Goal: Task Accomplishment & Management: Manage account settings

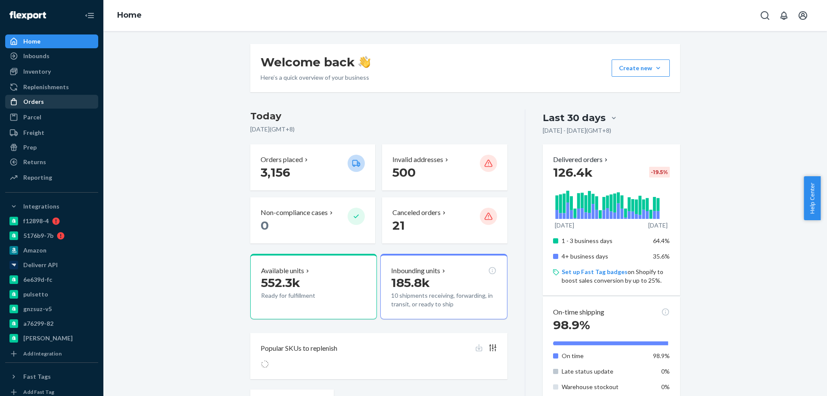
click at [54, 99] on div "Orders" at bounding box center [51, 102] width 91 height 12
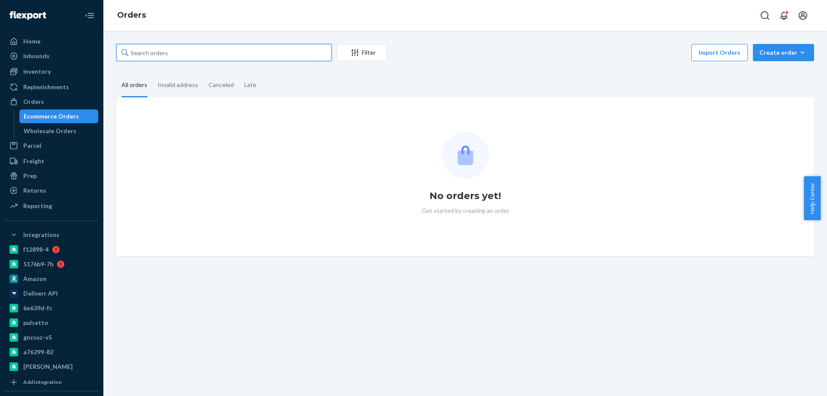
click at [189, 53] on input "text" at bounding box center [223, 52] width 215 height 17
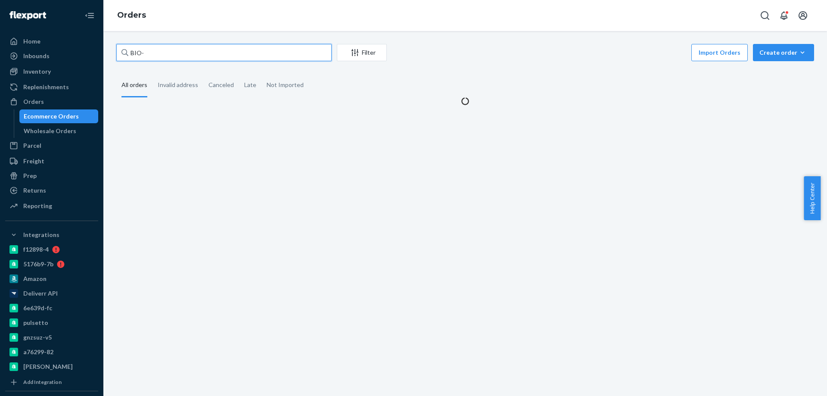
paste input "2487140"
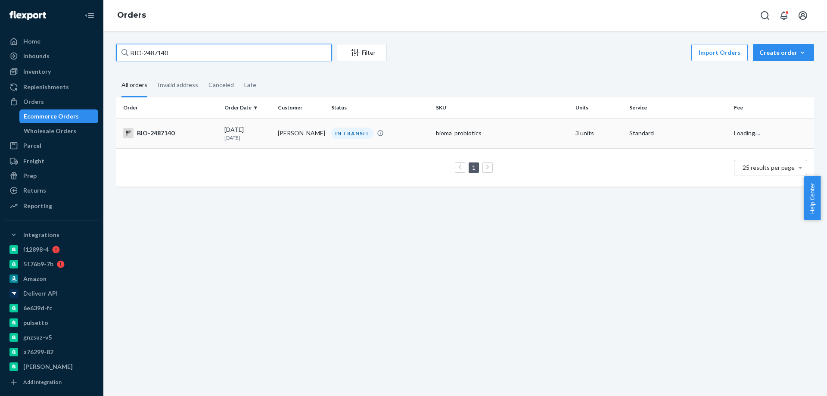
type input "BIO-2487140"
click at [275, 134] on td "Amy Basore" at bounding box center [300, 133] width 53 height 30
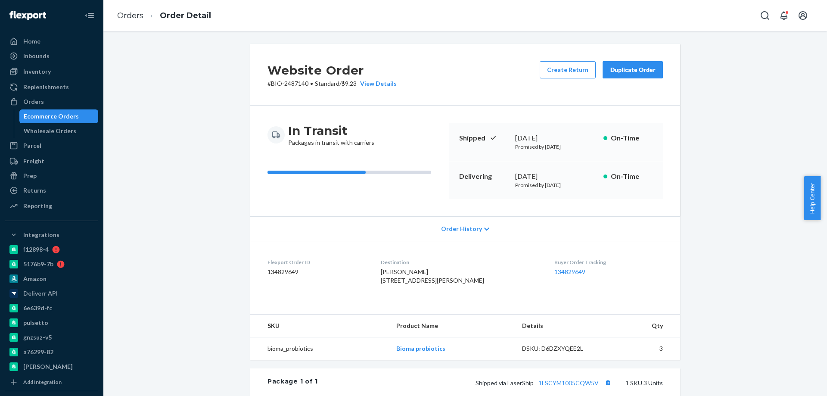
click at [240, 262] on div "Website Order # BIO-2487140 • Standard / $9.23 View Details Create Return Dupli…" at bounding box center [465, 307] width 710 height 527
click at [70, 119] on div "Ecommerce Orders" at bounding box center [51, 116] width 55 height 9
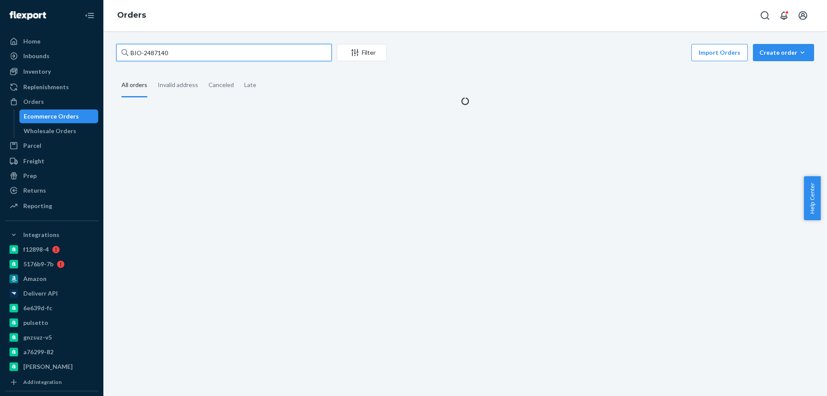
drag, startPoint x: 186, startPoint y: 53, endPoint x: 143, endPoint y: 57, distance: 42.9
click at [143, 57] on input "BIO-2487140" at bounding box center [223, 52] width 215 height 17
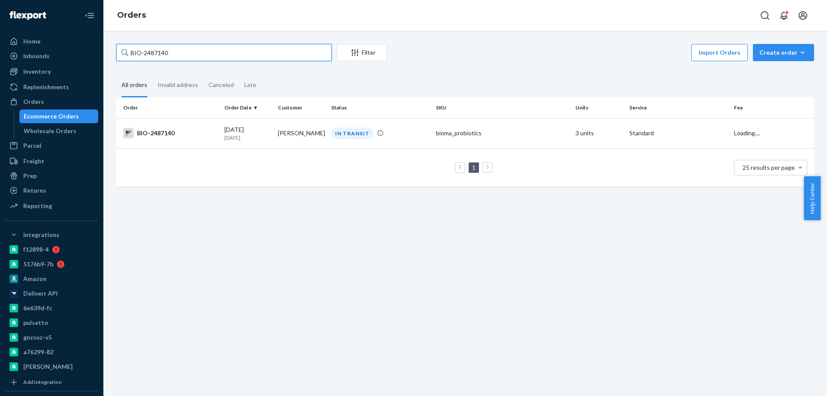
paste input "04105"
type input "BIO-2404105"
click at [199, 141] on td "BIO-2404105" at bounding box center [168, 133] width 105 height 30
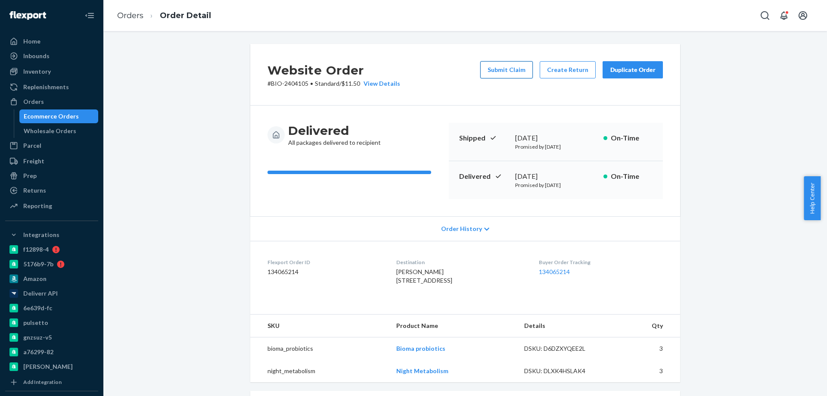
click at [509, 72] on button "Submit Claim" at bounding box center [506, 69] width 53 height 17
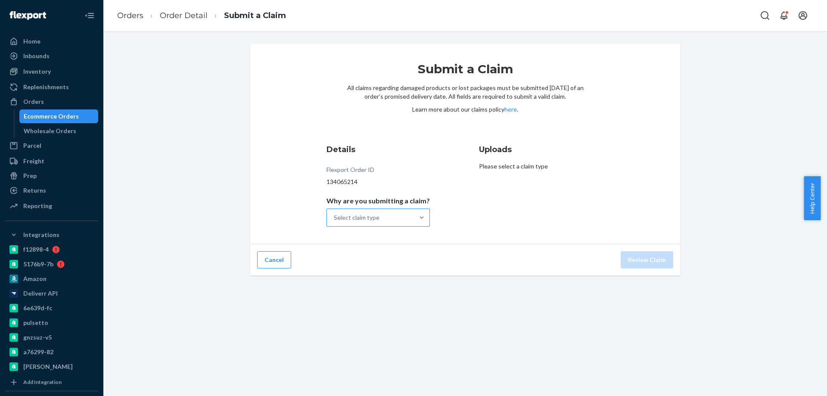
click at [368, 217] on div "Select claim type" at bounding box center [357, 217] width 46 height 9
click at [335, 217] on input "Why are you submitting a claim? Select claim type" at bounding box center [334, 217] width 1 height 9
click at [383, 285] on div "Missing product" at bounding box center [378, 290] width 100 height 17
click at [335, 222] on input "Why are you submitting a claim? option Missing product focused, 4 of 4. 4 resul…" at bounding box center [334, 217] width 1 height 9
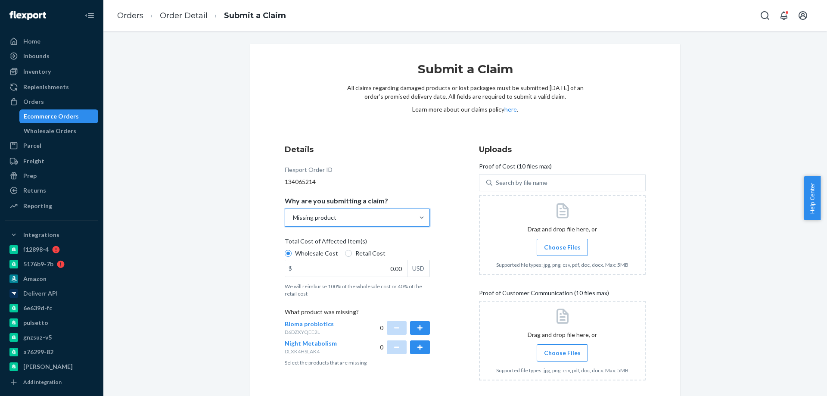
scroll to position [86, 0]
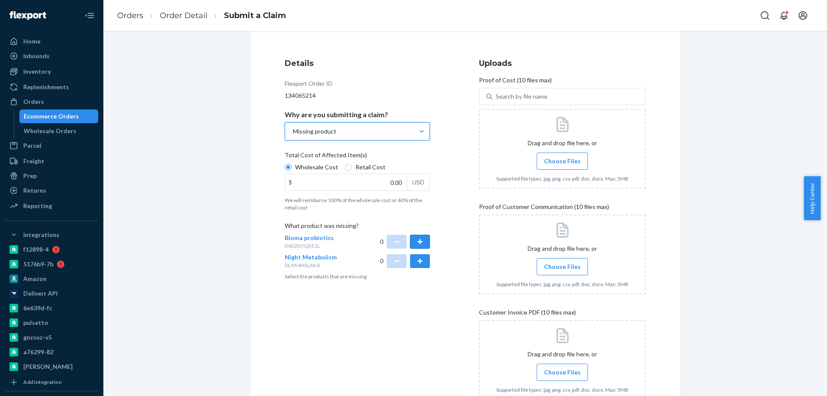
click at [420, 242] on button "button" at bounding box center [420, 242] width 20 height 14
click at [319, 209] on p "We will reimburse 100% of the wholesale cost or 40% of the retail cost" at bounding box center [357, 203] width 145 height 15
click at [292, 171] on input "Wholesale Cost" at bounding box center [288, 167] width 7 height 7
click at [335, 184] on input "0.00" at bounding box center [346, 182] width 122 height 16
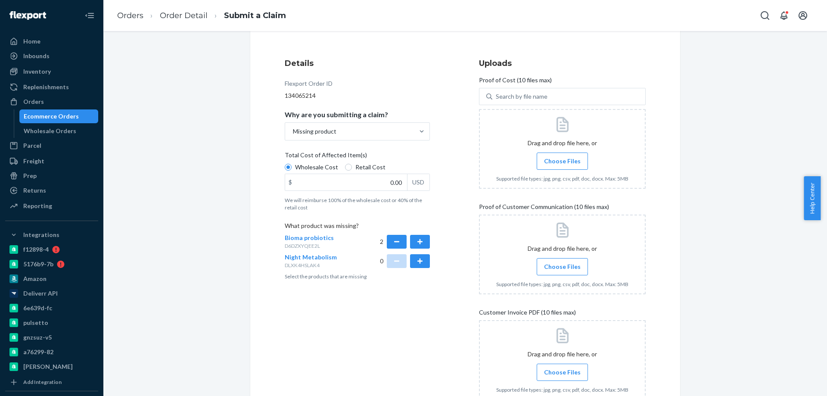
click at [465, 225] on div "Details Flexport Order ID 134065214 Why are you submitting a claim? Missing pro…" at bounding box center [465, 238] width 361 height 360
click at [348, 180] on input "0.00" at bounding box center [346, 182] width 122 height 16
paste input "46.24"
type input "46.24"
drag, startPoint x: 458, startPoint y: 275, endPoint x: 462, endPoint y: 272, distance: 5.5
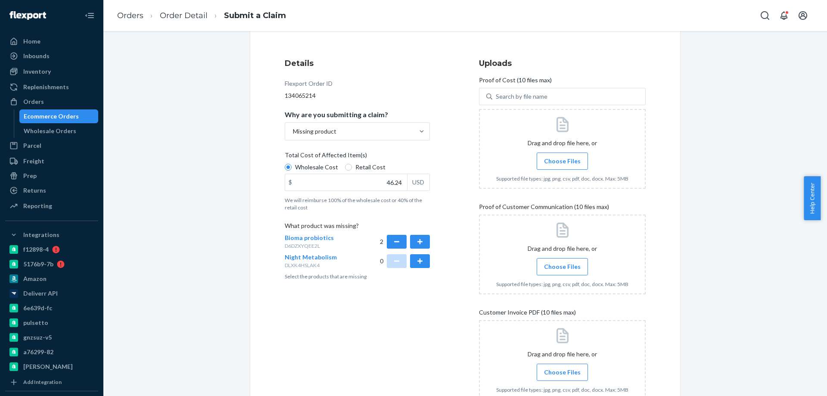
click at [458, 275] on div "Details Flexport Order ID 134065214 Why are you submitting a claim? Missing pro…" at bounding box center [465, 238] width 361 height 360
click at [562, 160] on input "Choose Files" at bounding box center [562, 160] width 0 height 9
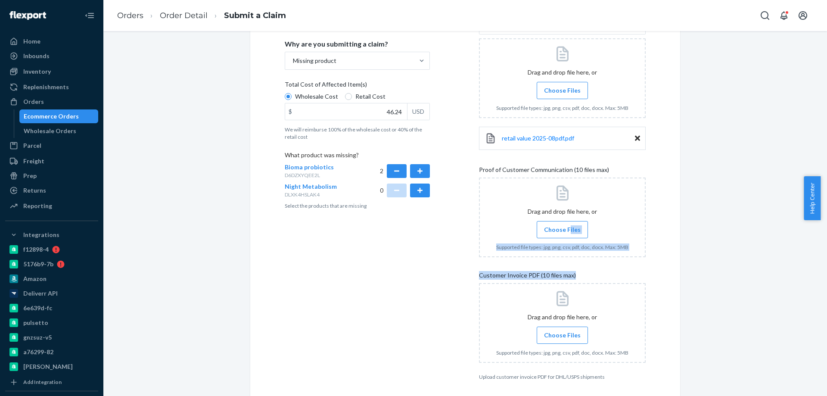
drag, startPoint x: 565, startPoint y: 231, endPoint x: 558, endPoint y: 316, distance: 85.5
click at [562, 304] on div "Uploads Proof of Cost (10 files max) Search by file name Drag and drop file her…" at bounding box center [562, 184] width 167 height 400
click at [557, 331] on span "Choose Files" at bounding box center [562, 335] width 37 height 9
click at [562, 331] on input "Choose Files" at bounding box center [562, 334] width 0 height 9
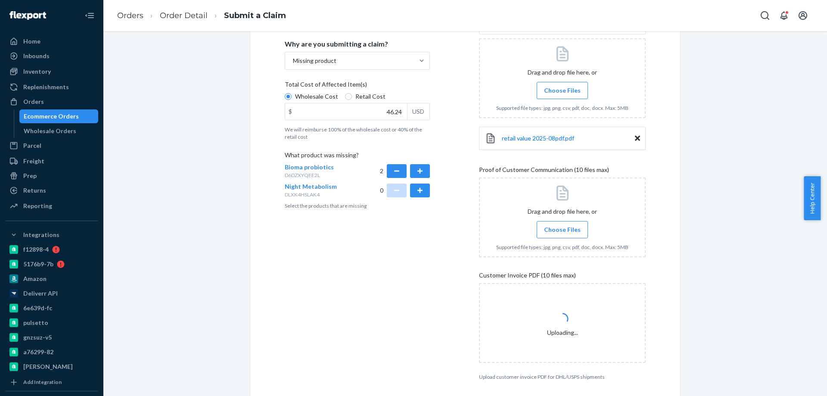
drag, startPoint x: 748, startPoint y: 313, endPoint x: 461, endPoint y: 196, distance: 310.6
click at [746, 313] on div "Submit a Claim All claims regarding damaged products or lost packages must be s…" at bounding box center [465, 158] width 710 height 542
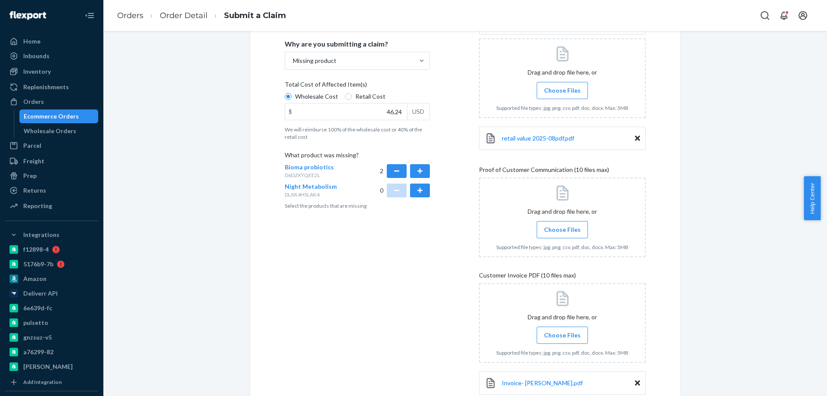
click at [570, 229] on span "Choose Files" at bounding box center [562, 229] width 37 height 9
click at [562, 229] on input "Choose Files" at bounding box center [562, 229] width 0 height 9
click at [710, 260] on div "Submit a Claim All claims regarding damaged products or lost packages must be s…" at bounding box center [465, 175] width 710 height 576
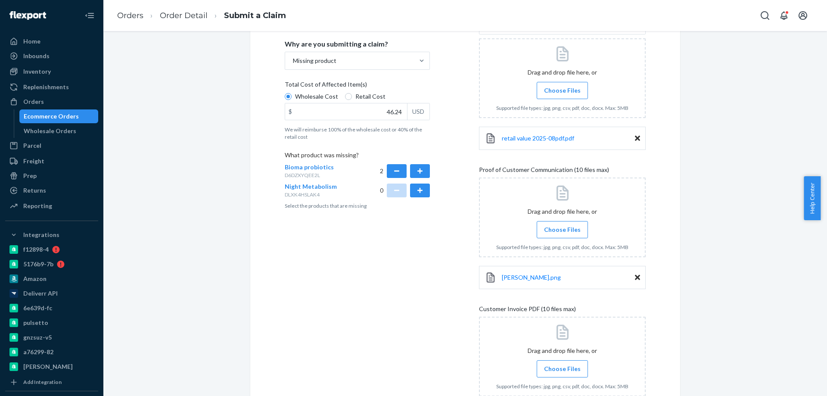
click at [561, 226] on span "Choose Files" at bounding box center [562, 229] width 37 height 9
click at [562, 226] on input "Choose Files" at bounding box center [562, 229] width 0 height 9
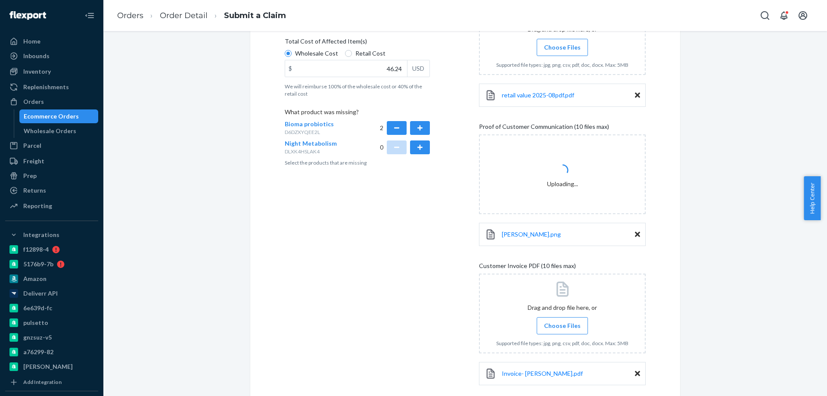
scroll to position [257, 0]
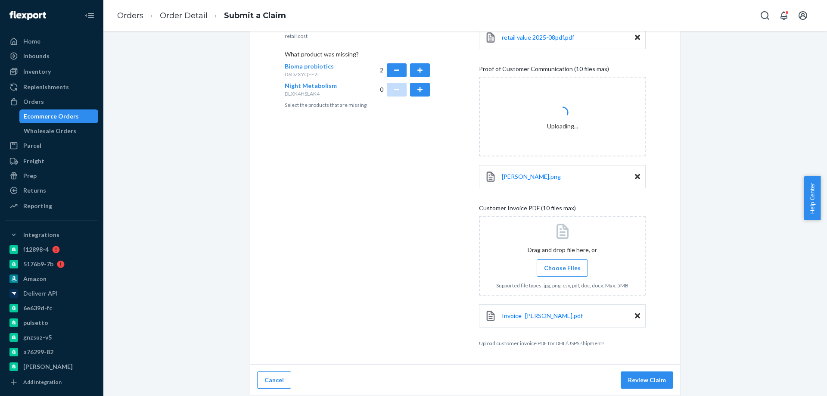
click at [711, 202] on div "Submit a Claim All claims regarding damaged products or lost packages must be s…" at bounding box center [465, 90] width 710 height 609
drag, startPoint x: 635, startPoint y: 81, endPoint x: 681, endPoint y: 162, distance: 93.5
click at [659, 171] on div "Submit a Claim All claims regarding damaged products or lost packages must be s…" at bounding box center [465, 75] width 430 height 578
click at [693, 158] on div "Submit a Claim All claims regarding damaged products or lost packages must be s…" at bounding box center [465, 90] width 710 height 609
click at [564, 125] on div "Uploading..." at bounding box center [562, 117] width 31 height 28
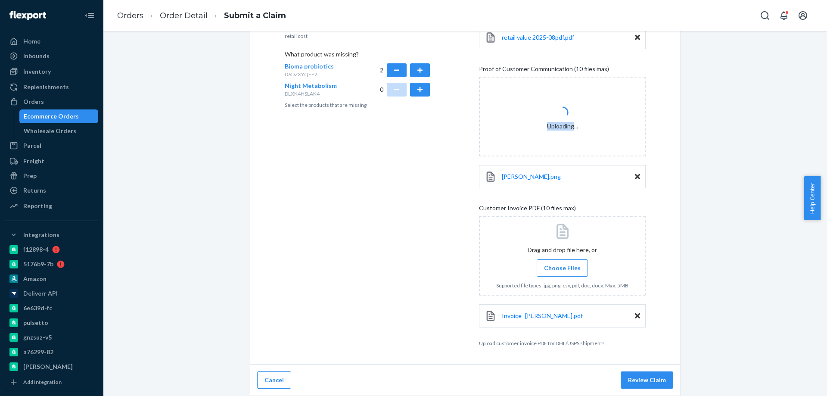
click at [564, 125] on div "Uploading..." at bounding box center [562, 117] width 31 height 28
click at [700, 152] on div "Submit a Claim All claims regarding damaged products or lost packages must be s…" at bounding box center [465, 90] width 710 height 609
click at [638, 376] on button "Review Claim" at bounding box center [646, 379] width 53 height 17
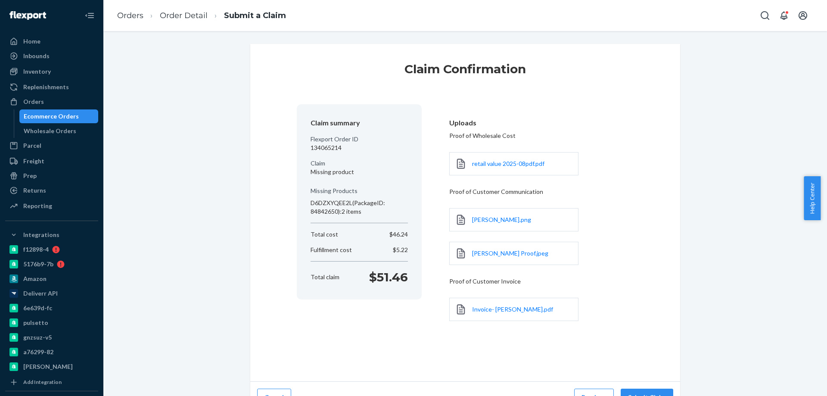
scroll to position [17, 0]
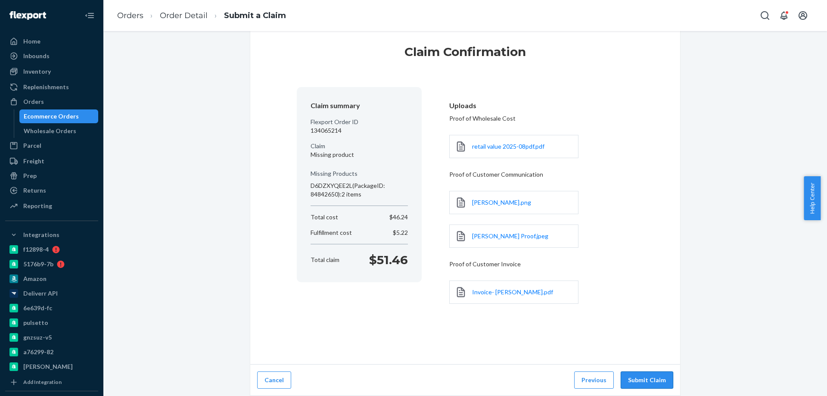
click at [648, 378] on button "Submit Claim" at bounding box center [646, 379] width 53 height 17
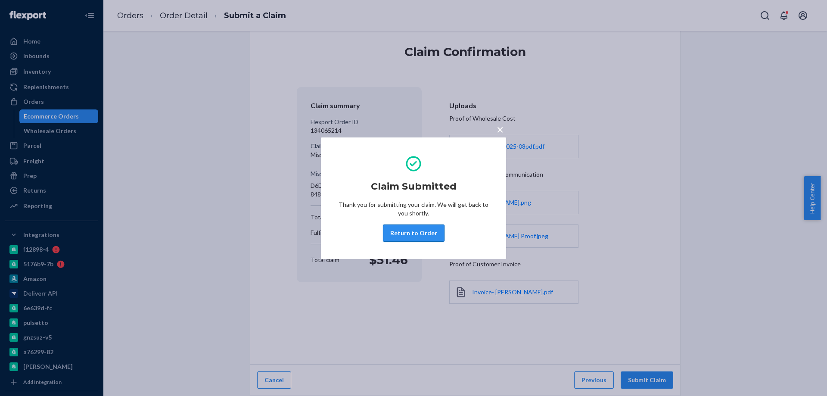
click at [414, 230] on button "Return to Order" at bounding box center [414, 232] width 62 height 17
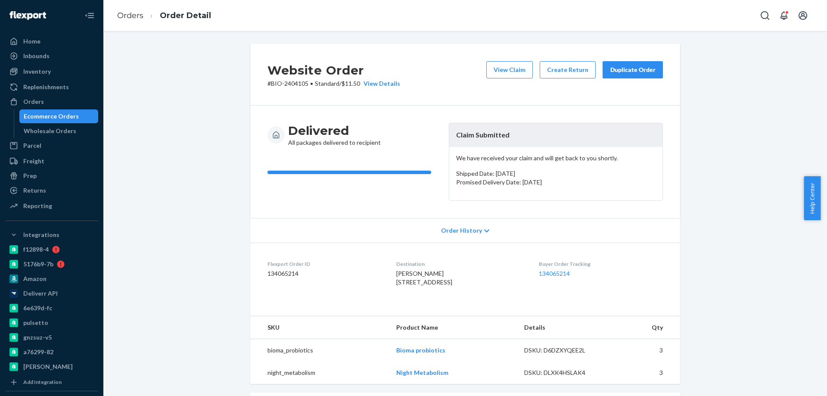
drag, startPoint x: 70, startPoint y: 120, endPoint x: 85, endPoint y: 110, distance: 18.4
click at [69, 120] on div "Ecommerce Orders" at bounding box center [51, 116] width 55 height 9
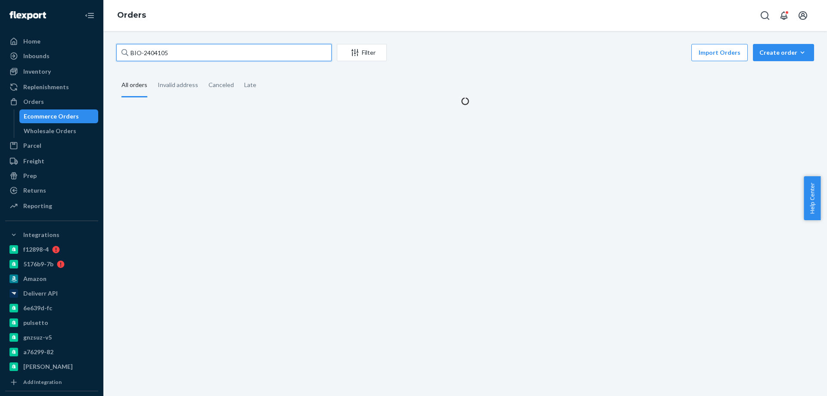
drag, startPoint x: 182, startPoint y: 55, endPoint x: 144, endPoint y: 55, distance: 37.5
click at [144, 55] on input "BIO-2404105" at bounding box center [223, 52] width 215 height 17
paste input "97139"
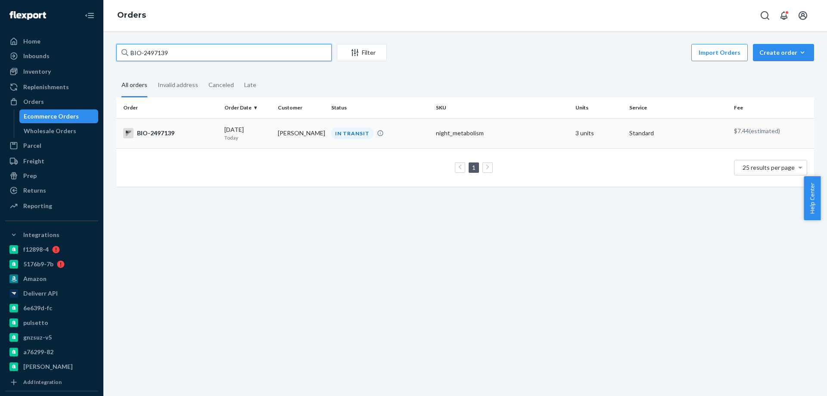
type input "BIO-2497139"
click at [180, 136] on div "BIO-2497139" at bounding box center [170, 133] width 94 height 10
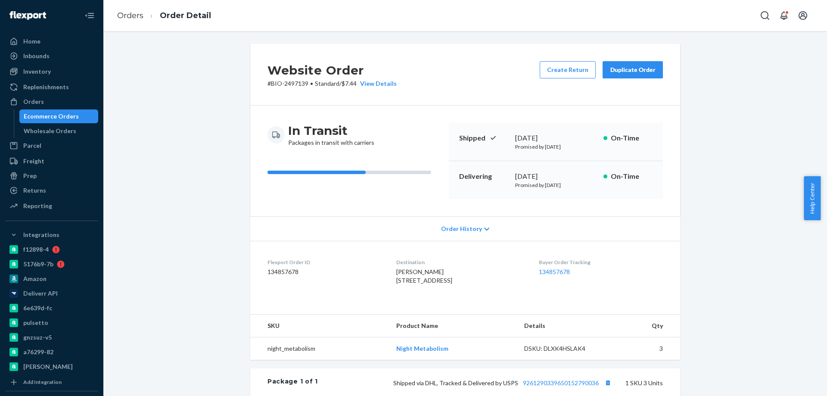
scroll to position [192, 0]
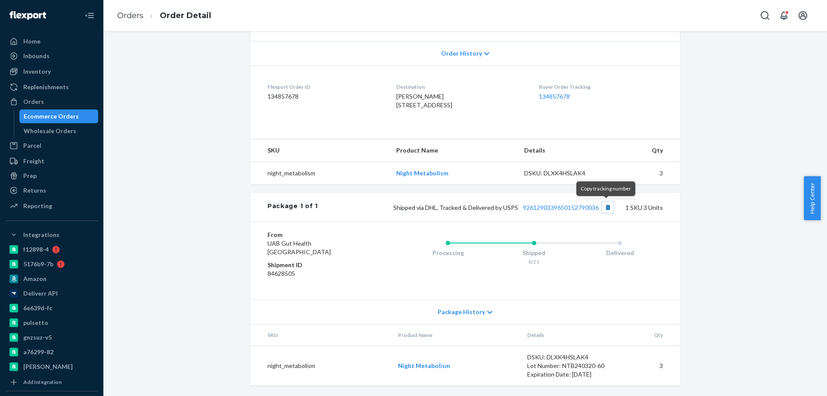
click at [607, 208] on button "Copy tracking number" at bounding box center [607, 207] width 11 height 11
click at [605, 205] on button "Copy tracking number" at bounding box center [607, 207] width 11 height 11
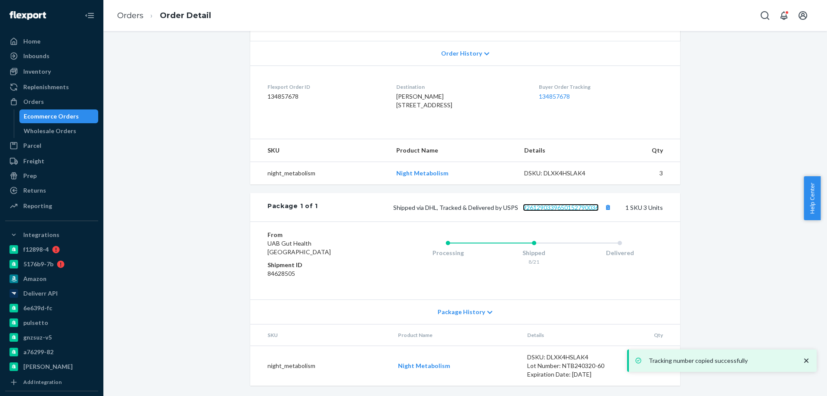
click at [564, 208] on link "9261290339650152790036" at bounding box center [561, 207] width 76 height 7
click at [72, 118] on div "Ecommerce Orders" at bounding box center [51, 116] width 55 height 9
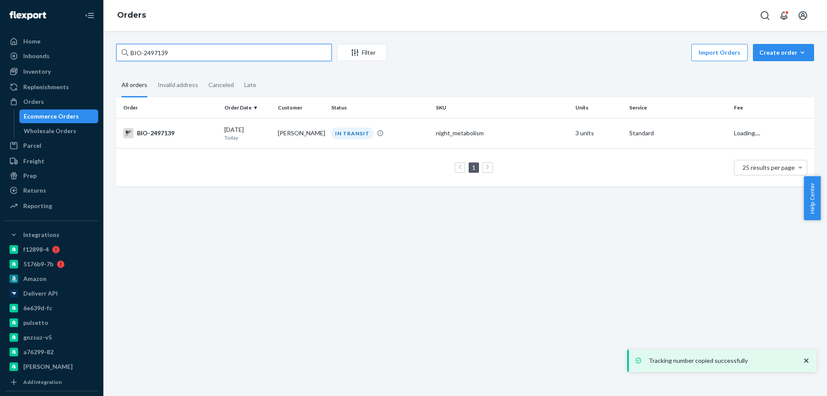
drag, startPoint x: 152, startPoint y: 55, endPoint x: 143, endPoint y: 55, distance: 9.1
click at [143, 55] on input "BIO-2497139" at bounding box center [223, 52] width 215 height 17
paste input "312313"
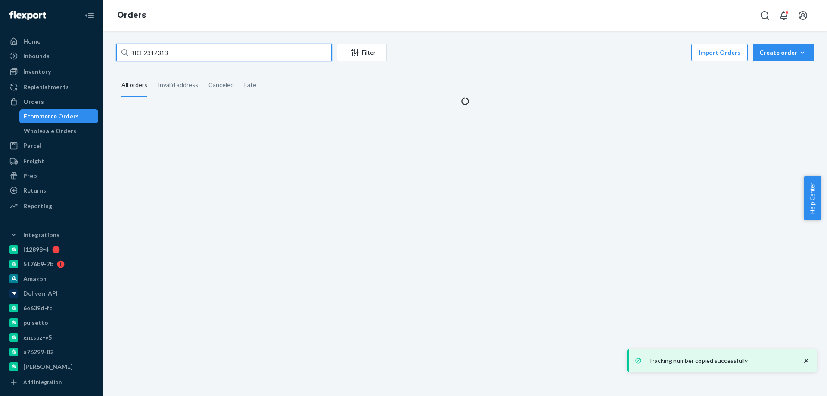
type input "BIO-2312313"
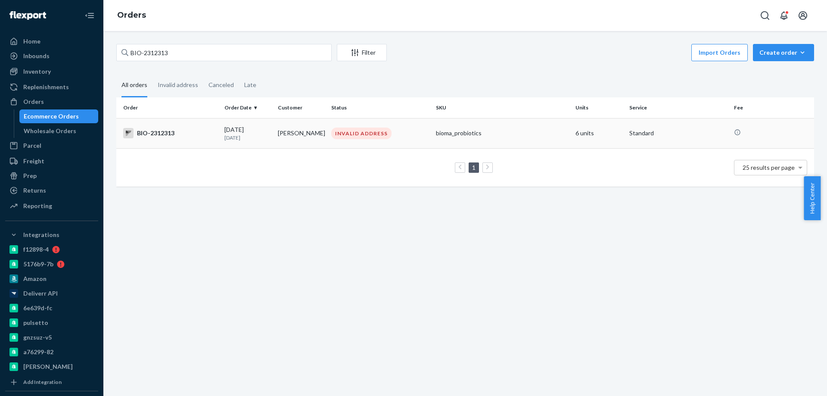
click at [210, 134] on div "BIO-2312313" at bounding box center [170, 133] width 94 height 10
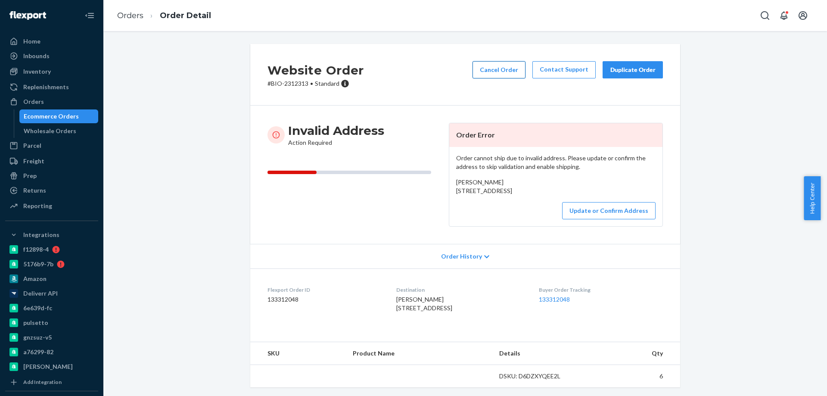
click at [496, 71] on button "Cancel Order" at bounding box center [498, 69] width 53 height 17
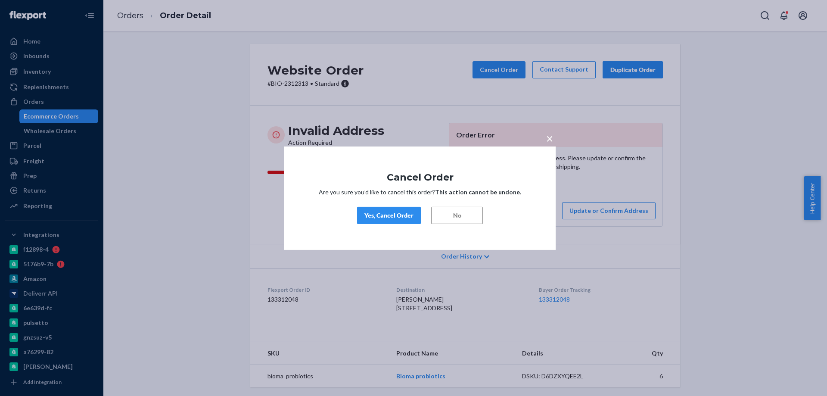
click at [397, 212] on div "Yes, Cancel Order" at bounding box center [388, 215] width 49 height 9
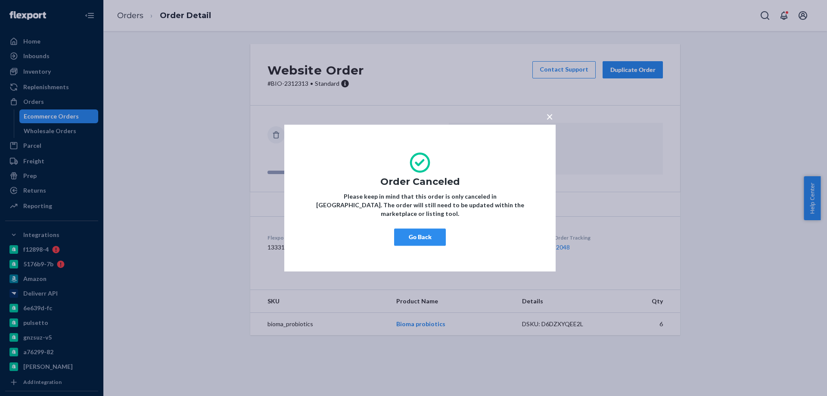
click at [415, 235] on button "Go Back" at bounding box center [420, 236] width 52 height 17
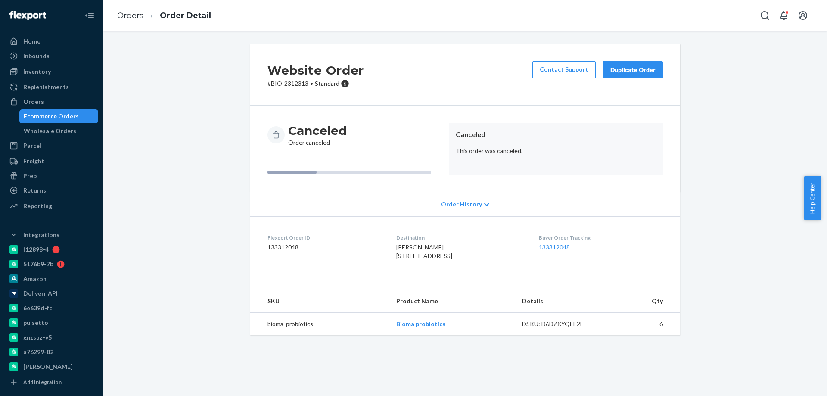
click at [70, 117] on div "Ecommerce Orders" at bounding box center [51, 116] width 55 height 9
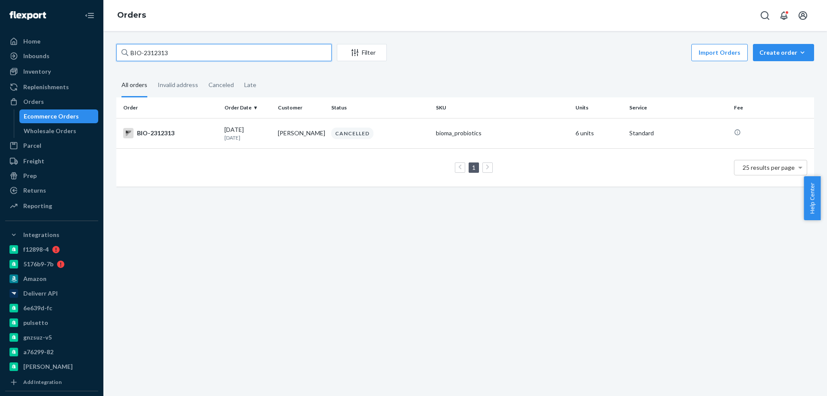
drag, startPoint x: 164, startPoint y: 55, endPoint x: 144, endPoint y: 54, distance: 20.2
click at [144, 54] on input "BIO-2312313" at bounding box center [223, 52] width 215 height 17
paste input "481600"
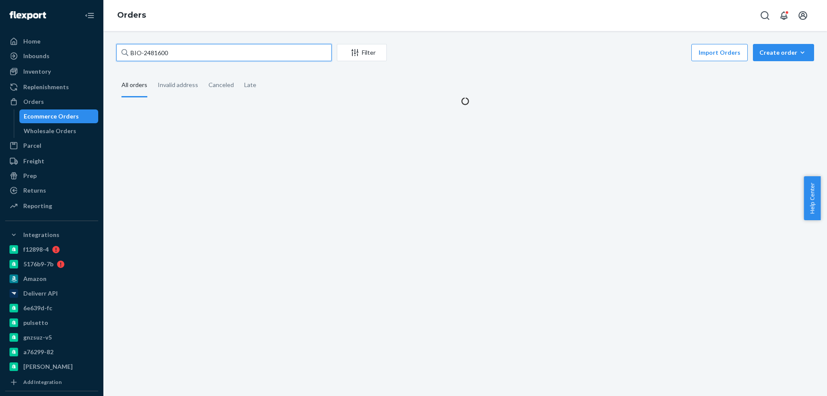
type input "BIO-2481600"
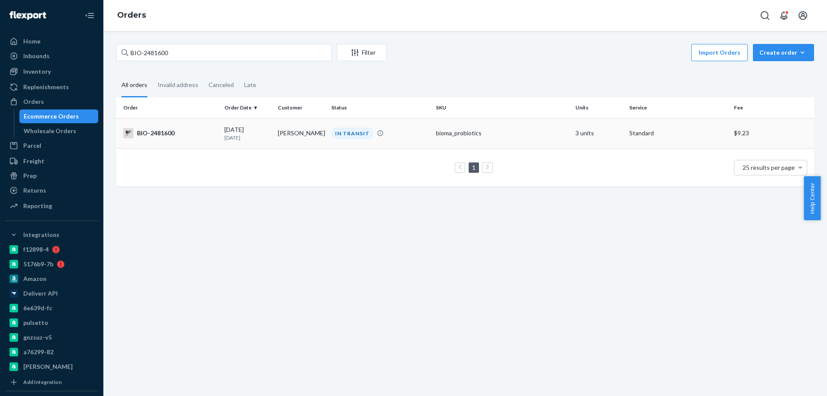
click at [271, 141] on td "08/20/2025 1 day ago" at bounding box center [247, 133] width 53 height 30
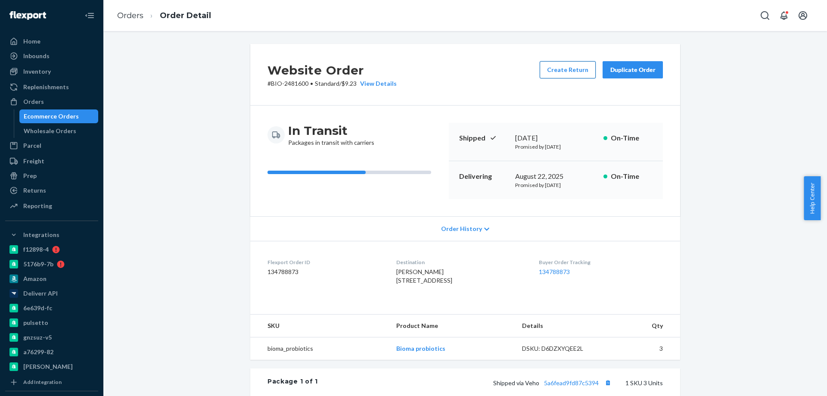
click at [555, 67] on button "Create Return" at bounding box center [568, 69] width 56 height 17
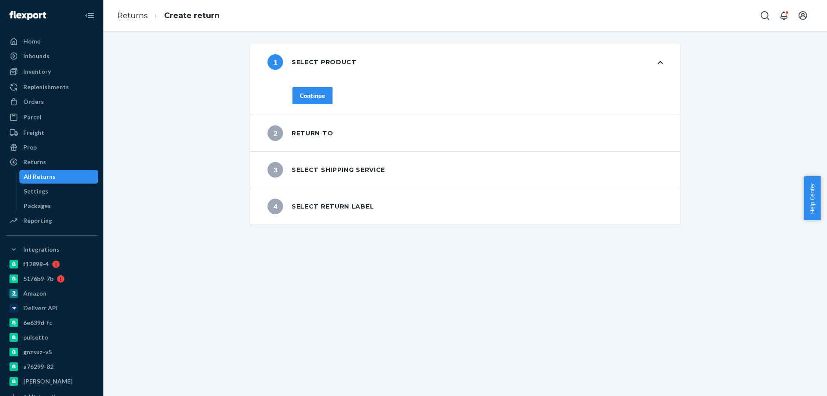
click at [326, 98] on button "Continue" at bounding box center [312, 95] width 40 height 17
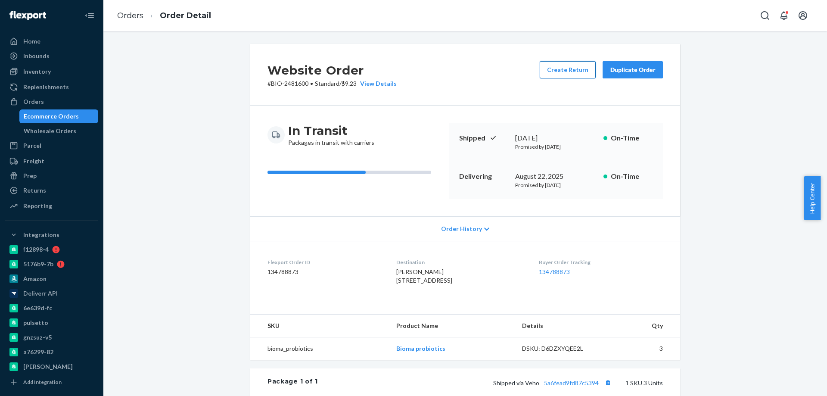
click at [558, 66] on button "Create Return" at bounding box center [568, 69] width 56 height 17
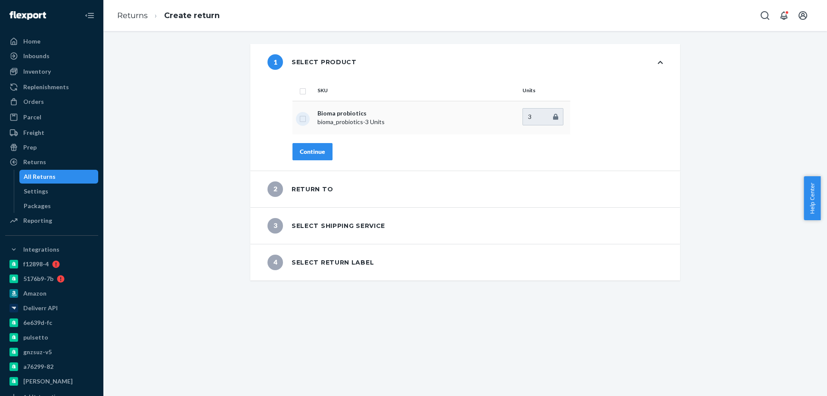
click at [301, 119] on input "checkbox" at bounding box center [302, 117] width 7 height 9
checkbox input "true"
click at [311, 153] on div "Continue" at bounding box center [312, 151] width 25 height 9
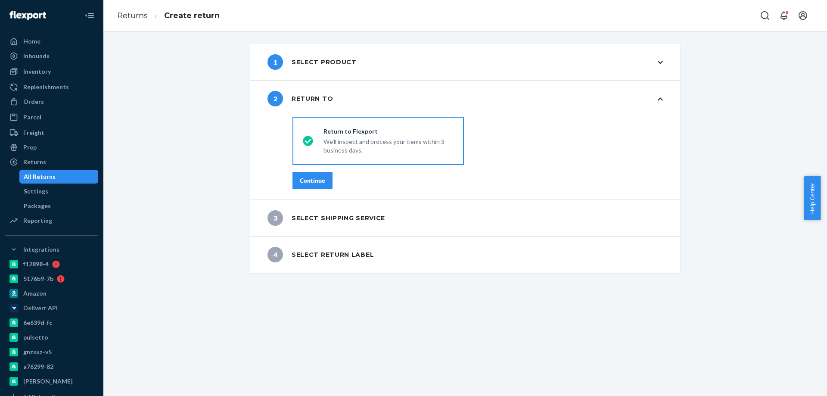
click at [312, 180] on div "Continue" at bounding box center [312, 180] width 25 height 9
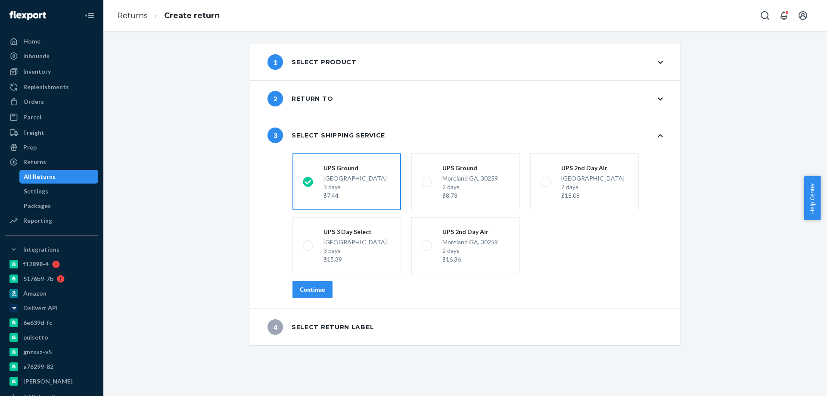
click at [313, 292] on div "Continue" at bounding box center [312, 289] width 25 height 9
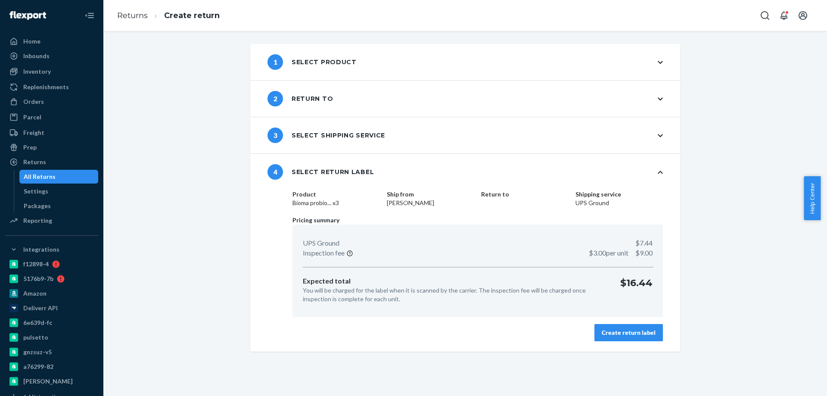
click at [635, 329] on div "Create return label" at bounding box center [629, 332] width 54 height 9
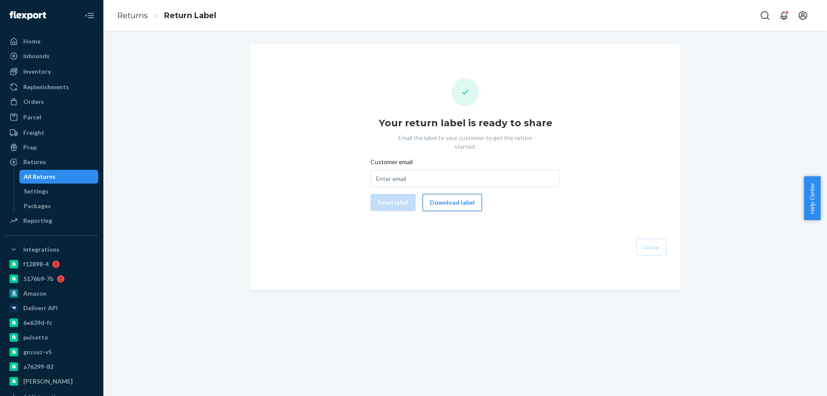
click at [444, 200] on button "Download label" at bounding box center [451, 202] width 59 height 17
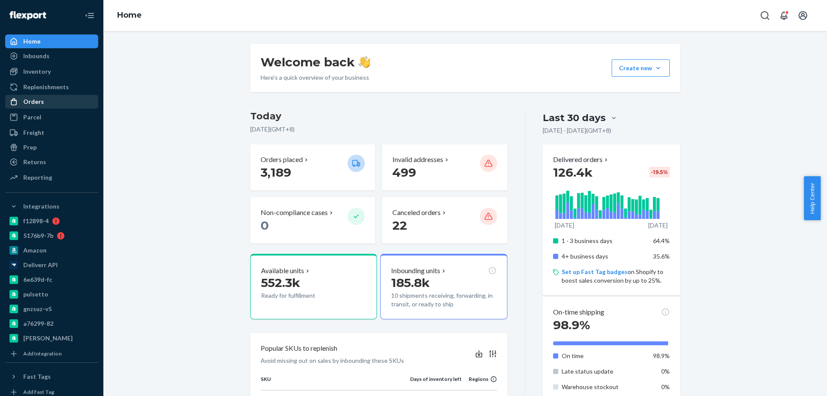
click at [53, 99] on div "Orders" at bounding box center [51, 102] width 91 height 12
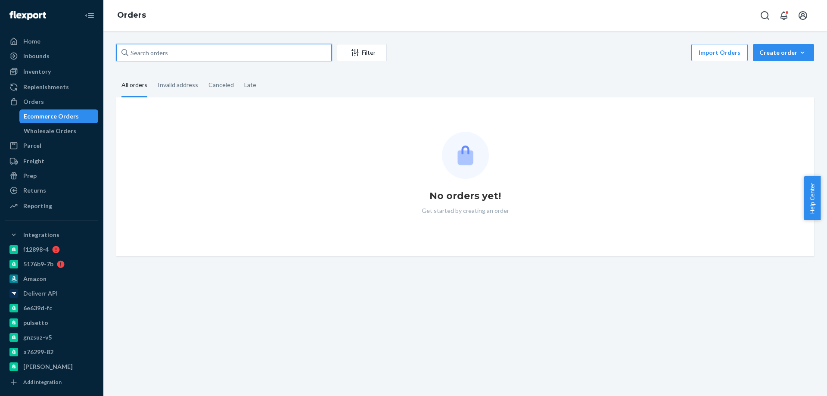
drag, startPoint x: 206, startPoint y: 51, endPoint x: 93, endPoint y: 50, distance: 112.8
click at [84, 50] on div "Home Inbounds Shipping Plans Problems Inventory Products Branded Packaging Repl…" at bounding box center [413, 198] width 827 height 396
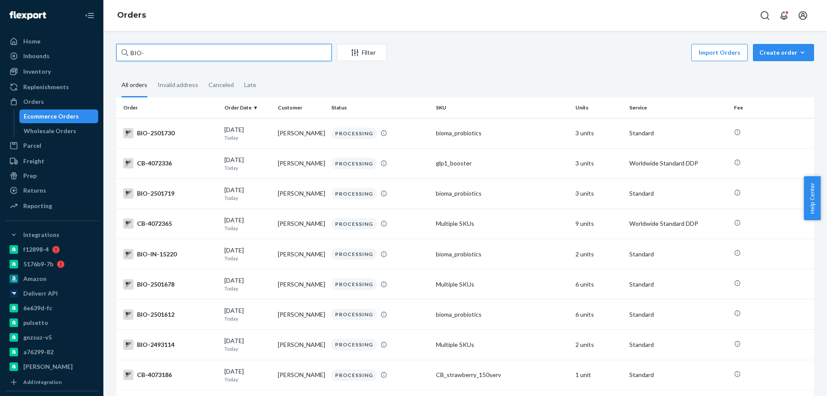
paste input "2495757"
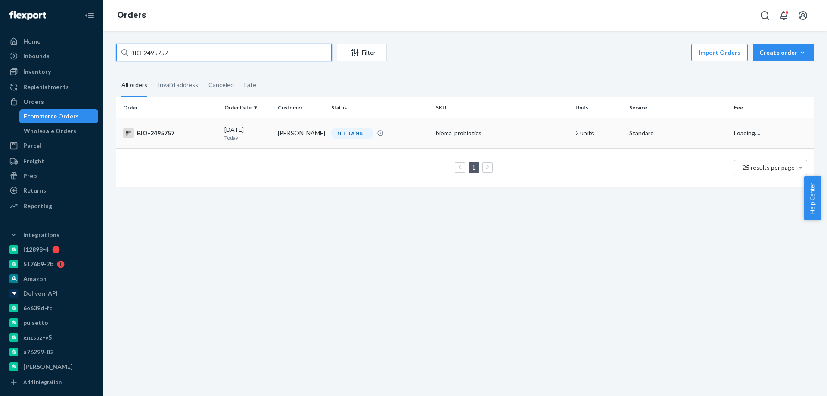
type input "BIO-2495757"
click at [189, 133] on div "BIO-2495757" at bounding box center [170, 133] width 94 height 10
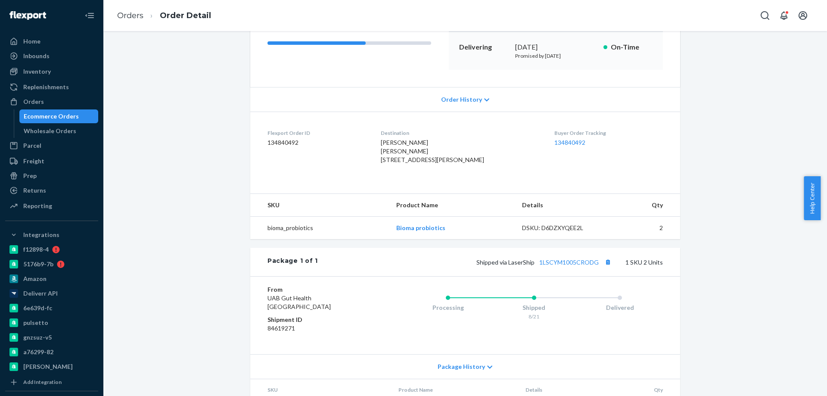
scroll to position [43, 0]
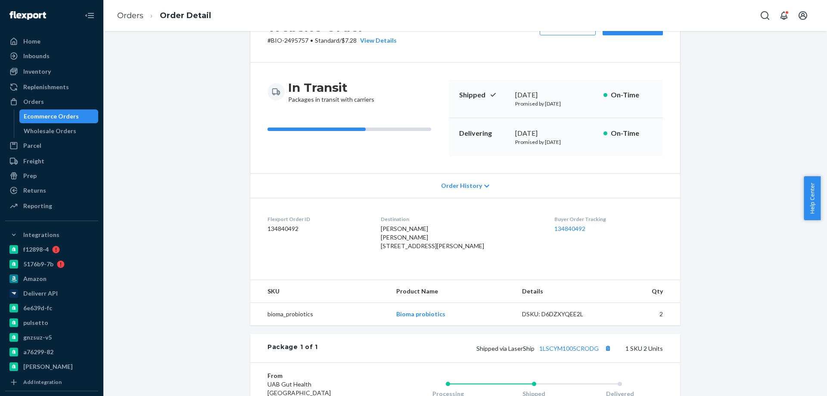
click at [75, 118] on div "Ecommerce Orders" at bounding box center [51, 116] width 55 height 9
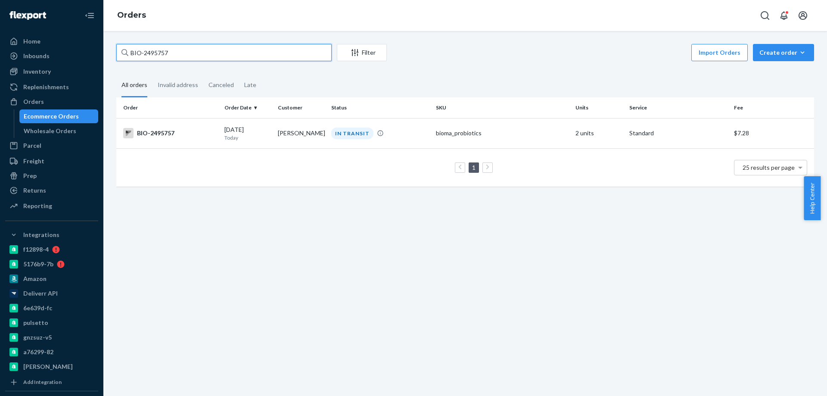
drag, startPoint x: 171, startPoint y: 56, endPoint x: 143, endPoint y: 57, distance: 28.4
click at [143, 57] on input "BIO-2495757" at bounding box center [223, 52] width 215 height 17
paste input "7"
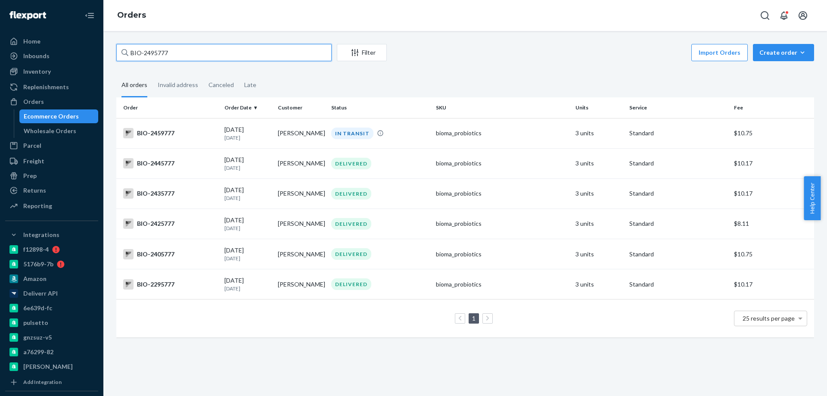
click at [158, 53] on input "BIO-2495777" at bounding box center [223, 52] width 215 height 17
click at [158, 52] on input "BIO-2495777" at bounding box center [223, 52] width 215 height 17
paste input "text"
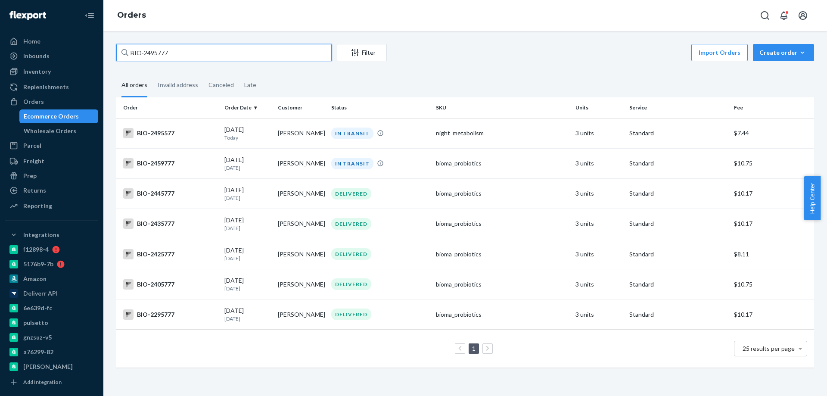
click at [156, 54] on input "BIO-2495777" at bounding box center [223, 52] width 215 height 17
paste input "5"
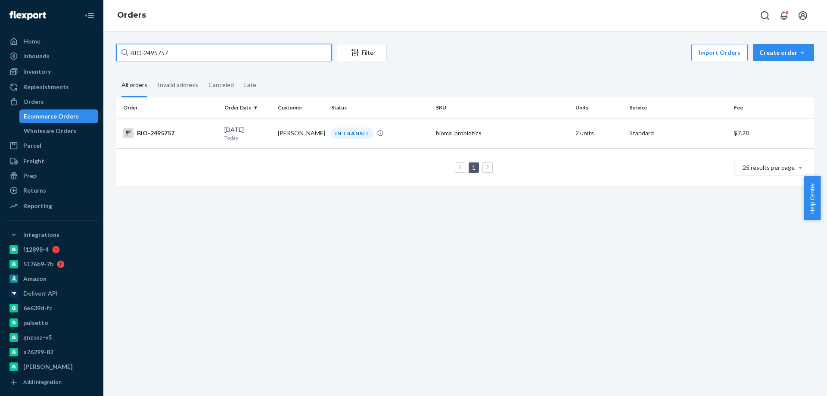
type input "BIO-2495757"
click at [217, 134] on td "BIO-2495757" at bounding box center [168, 133] width 105 height 30
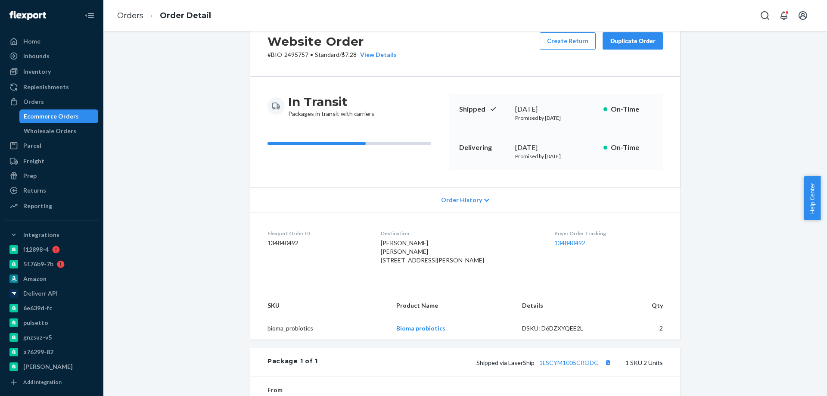
scroll to position [158, 0]
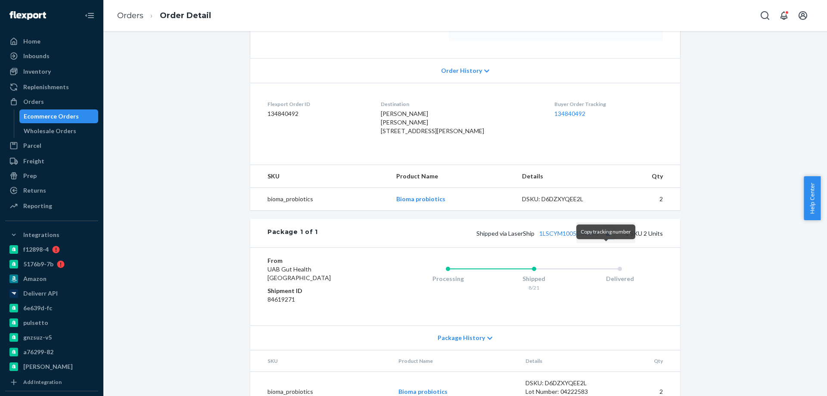
click at [608, 239] on button "Copy tracking number" at bounding box center [607, 232] width 11 height 11
click at [566, 237] on link "1LSCYM1005CRODG" at bounding box center [568, 233] width 59 height 7
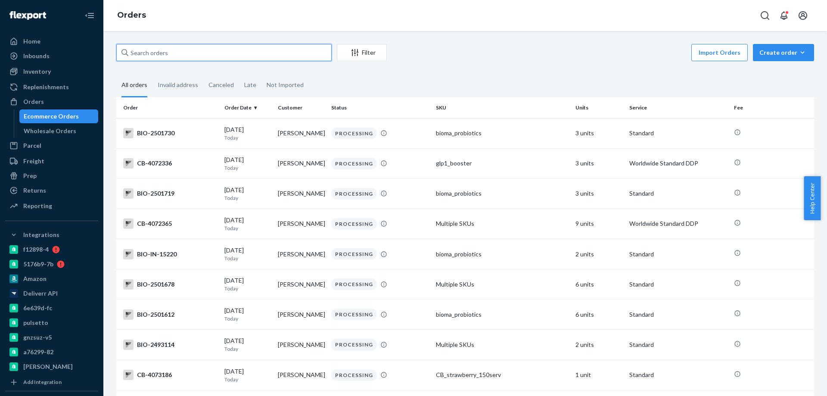
click at [213, 48] on input "text" at bounding box center [223, 52] width 215 height 17
paste input "2495790"
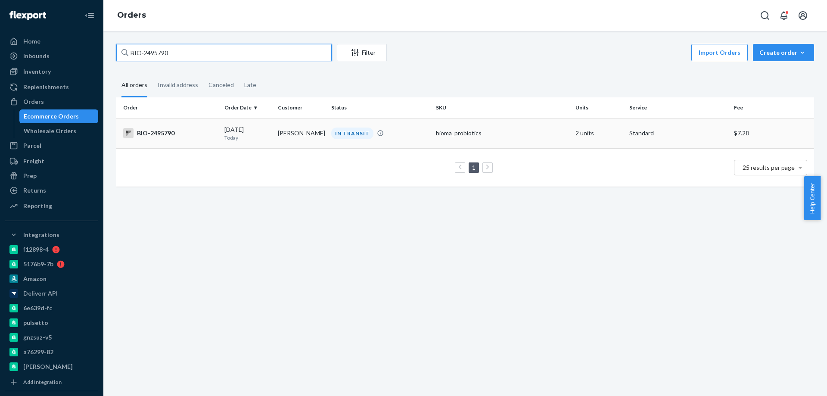
type input "BIO-2495790"
click at [186, 136] on div "BIO-2495790" at bounding box center [170, 133] width 94 height 10
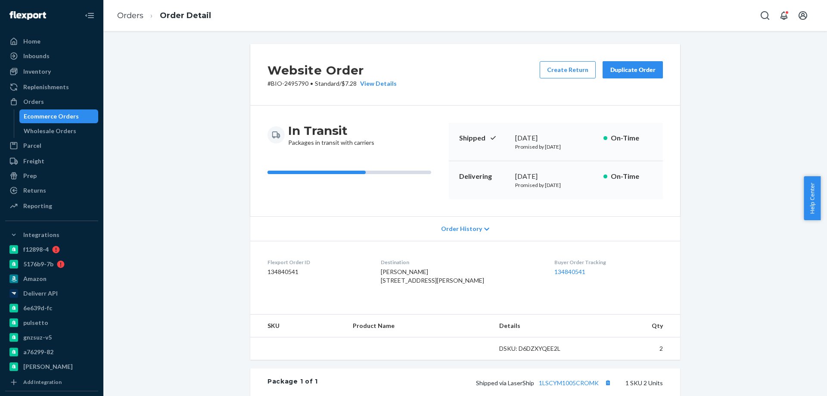
scroll to position [168, 0]
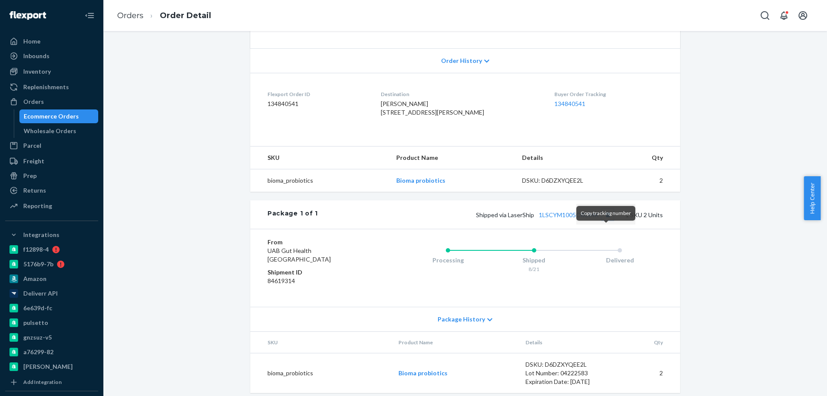
click at [603, 220] on button "Copy tracking number" at bounding box center [607, 214] width 11 height 11
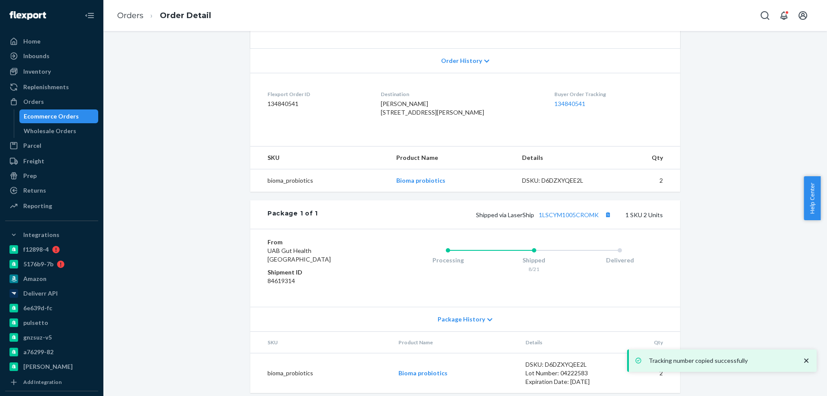
click at [577, 220] on div "Shipped via LaserShip 1LSCYM1005CROMK 1 SKU 2 Units" at bounding box center [490, 214] width 345 height 11
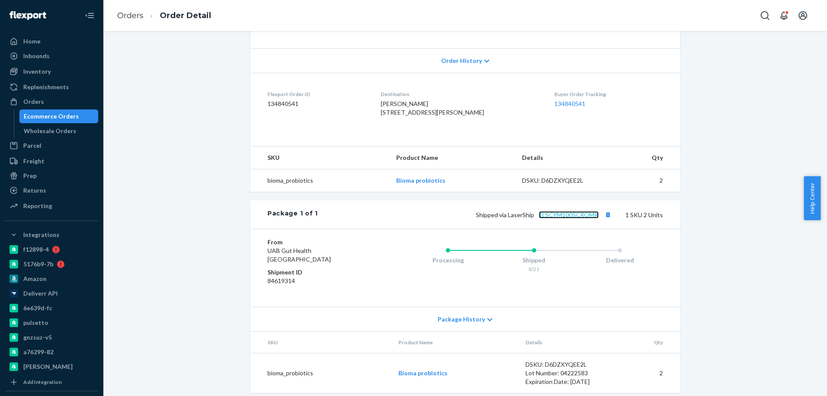
click at [574, 218] on link "1LSCYM1005CROMK" at bounding box center [569, 214] width 60 height 7
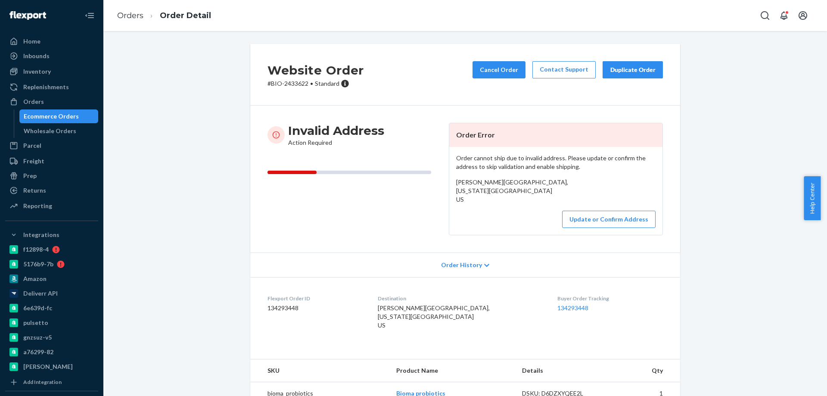
click at [68, 119] on div "Ecommerce Orders" at bounding box center [51, 116] width 55 height 9
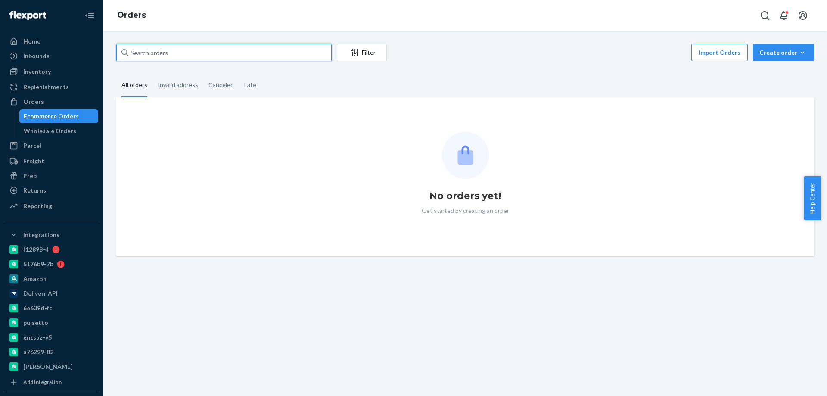
click at [155, 54] on input "text" at bounding box center [223, 52] width 215 height 17
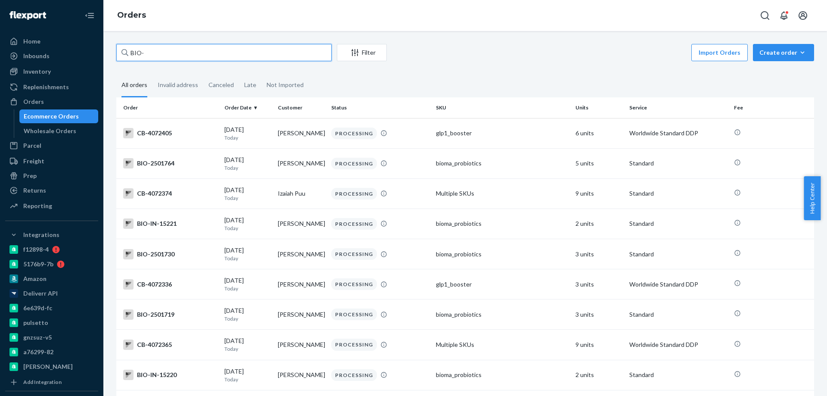
paste input "2489629"
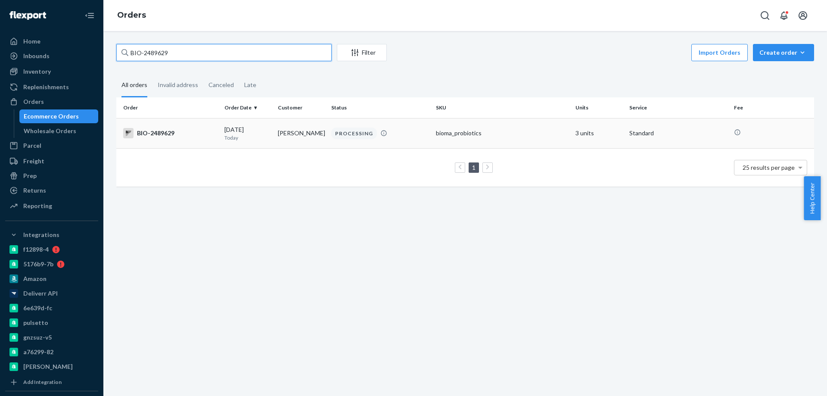
type input "BIO-2489629"
click at [192, 136] on div "BIO-2489629" at bounding box center [170, 133] width 94 height 10
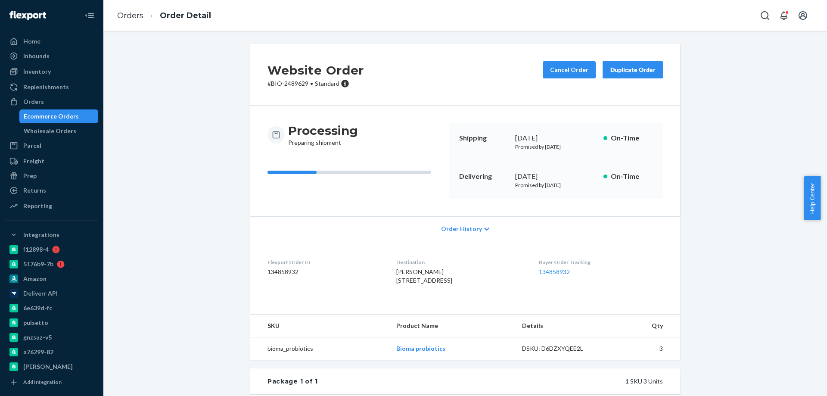
click at [77, 112] on div "Ecommerce Orders" at bounding box center [59, 116] width 78 height 12
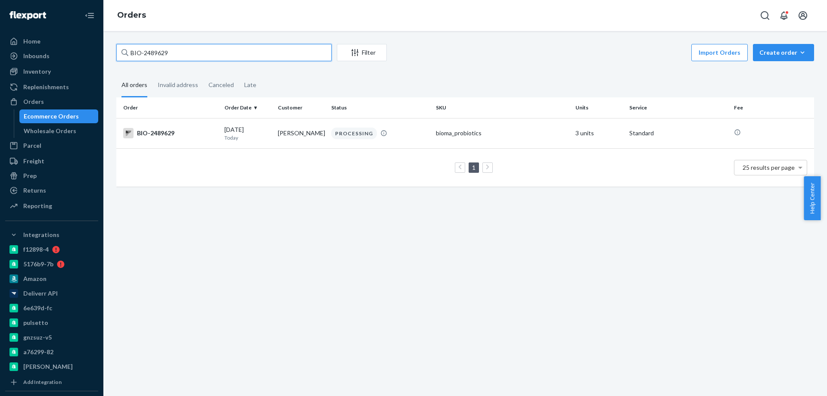
drag, startPoint x: 179, startPoint y: 51, endPoint x: 143, endPoint y: 51, distance: 35.7
click at [143, 51] on input "BIO-2489629" at bounding box center [223, 52] width 215 height 17
paste input "0547"
type input "BIO-2480547"
click at [274, 140] on td "Kristine Beaton" at bounding box center [300, 133] width 53 height 30
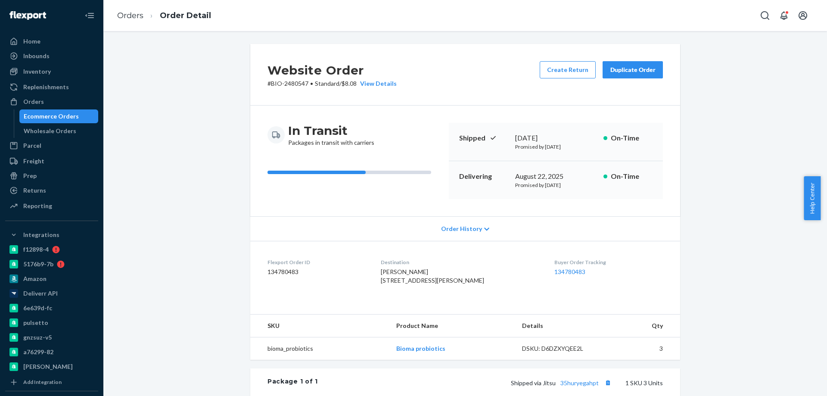
scroll to position [129, 0]
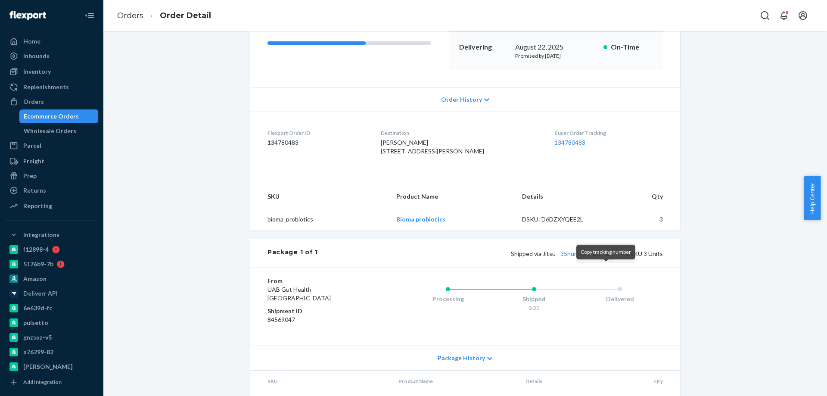
click at [604, 259] on button "Copy tracking number" at bounding box center [607, 253] width 11 height 11
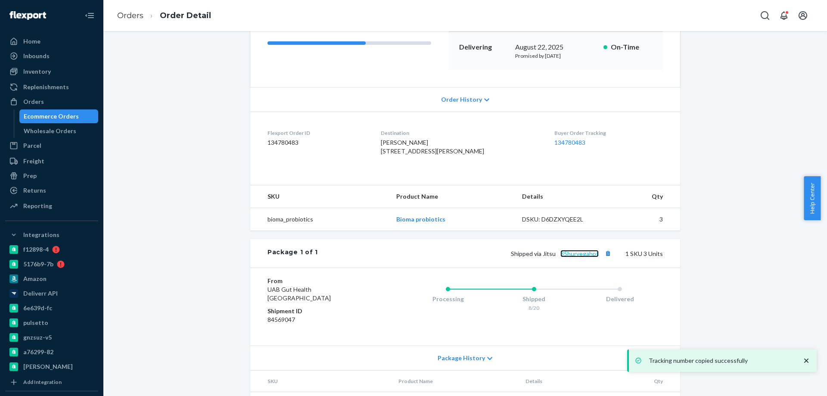
click at [588, 257] on link "35huryegahpt" at bounding box center [579, 253] width 38 height 7
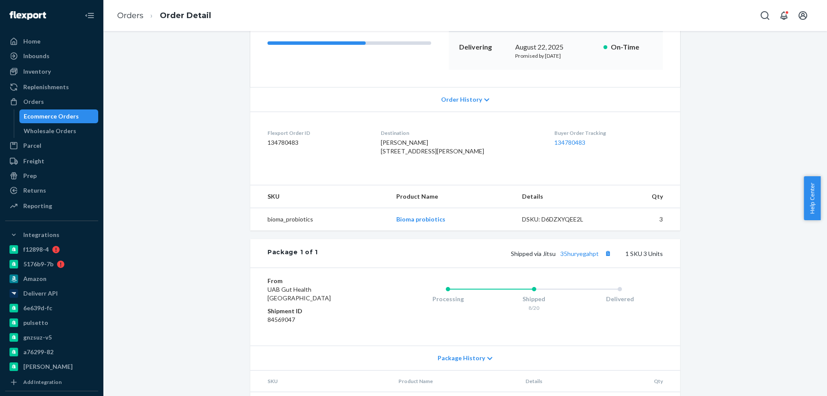
click at [64, 116] on div "Ecommerce Orders" at bounding box center [51, 116] width 55 height 9
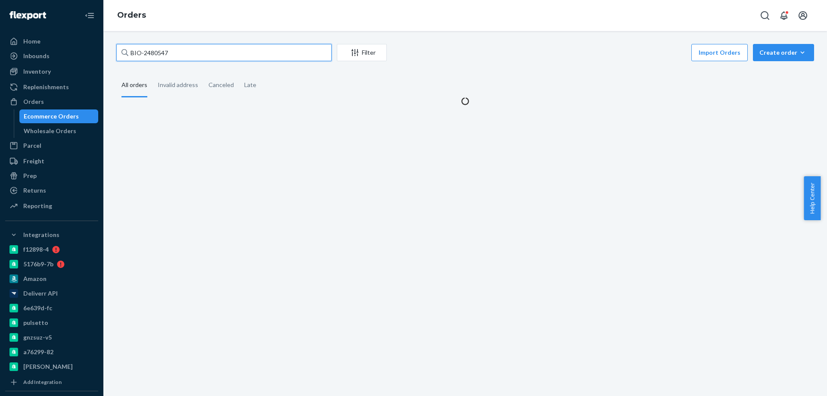
drag, startPoint x: 169, startPoint y: 54, endPoint x: 144, endPoint y: 56, distance: 24.6
click at [144, 56] on input "BIO-2480547" at bounding box center [223, 52] width 215 height 17
paste input "1698878"
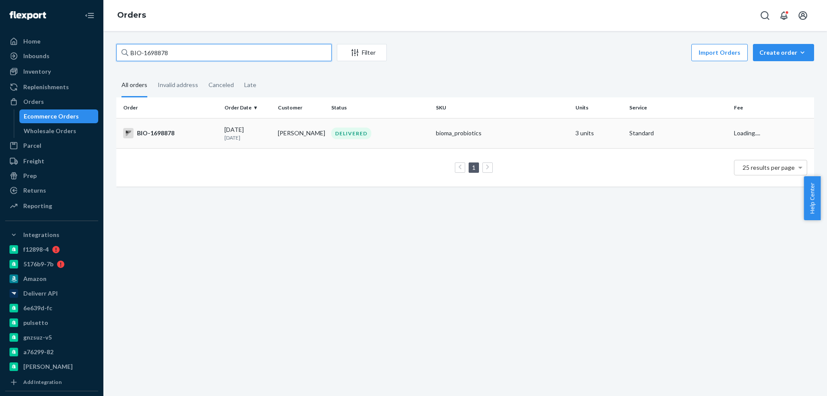
type input "BIO-1698878"
click at [199, 135] on div "BIO-1698878" at bounding box center [170, 133] width 94 height 10
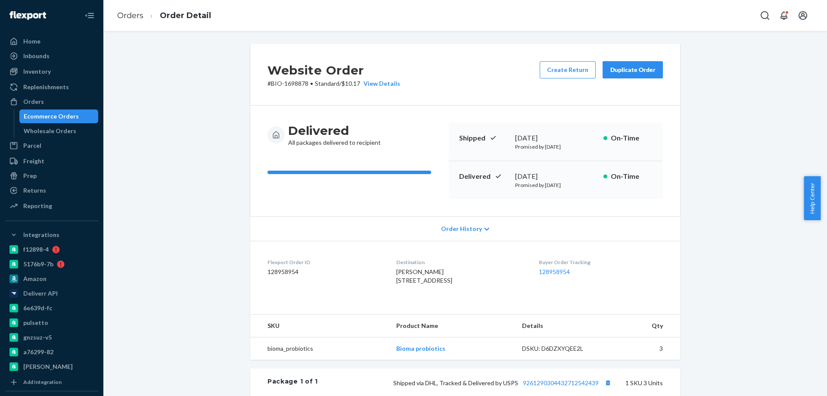
scroll to position [192, 0]
